Goal: Task Accomplishment & Management: Manage account settings

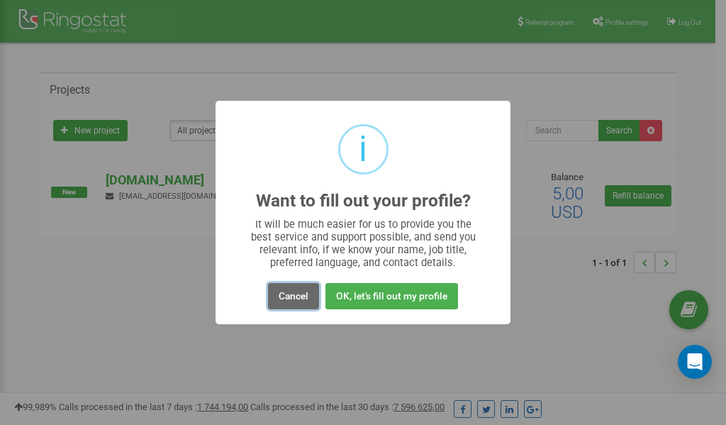
click at [285, 294] on button "Cancel" at bounding box center [293, 296] width 51 height 26
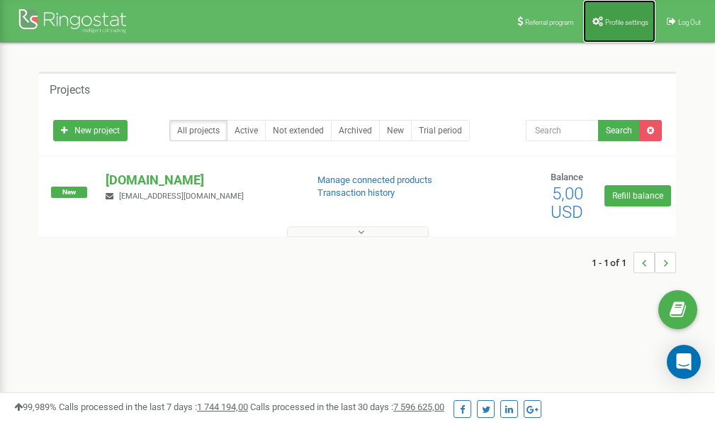
click at [610, 26] on link "Profile settings" at bounding box center [620, 21] width 72 height 43
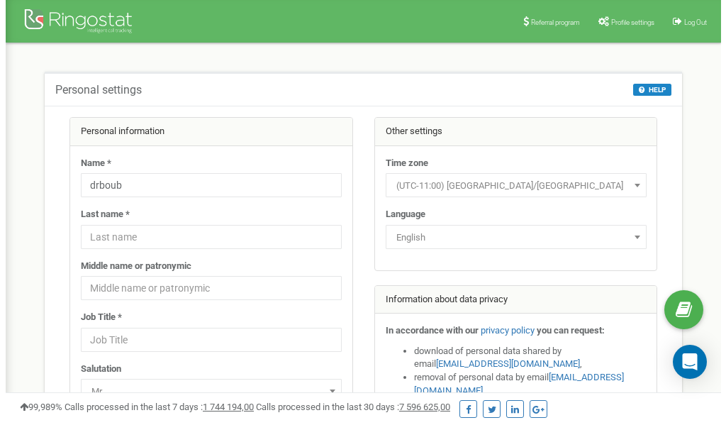
scroll to position [71, 0]
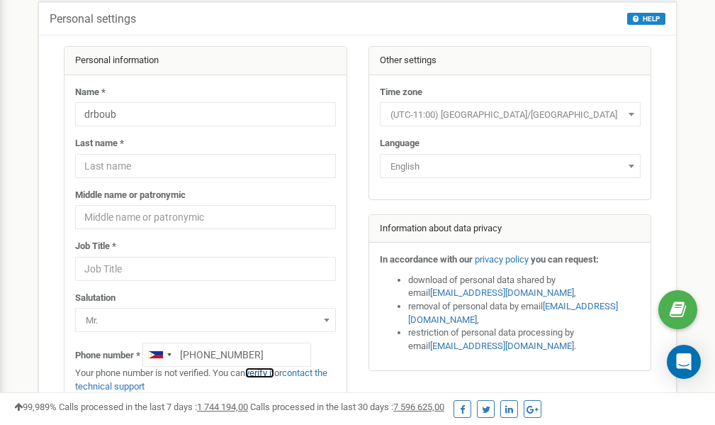
click at [266, 372] on link "verify it" at bounding box center [259, 372] width 29 height 11
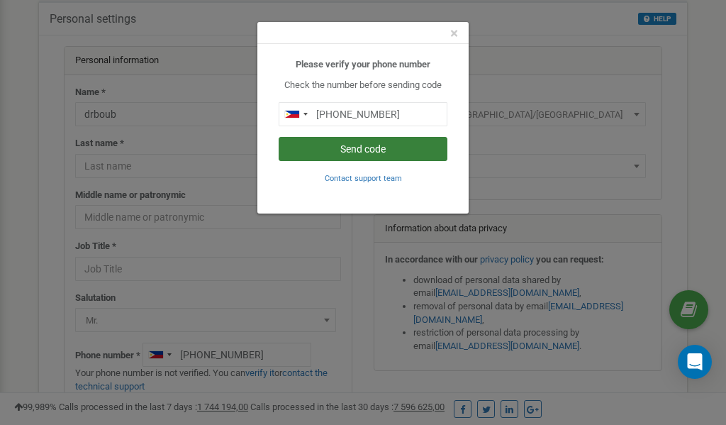
click at [364, 150] on button "Send code" at bounding box center [363, 149] width 169 height 24
